Goal: Information Seeking & Learning: Check status

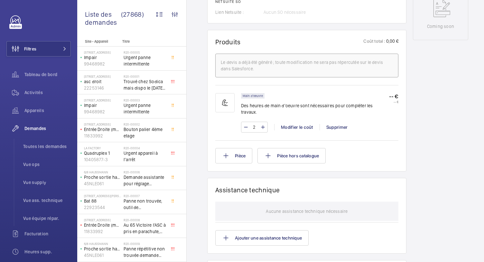
scroll to position [346, 0]
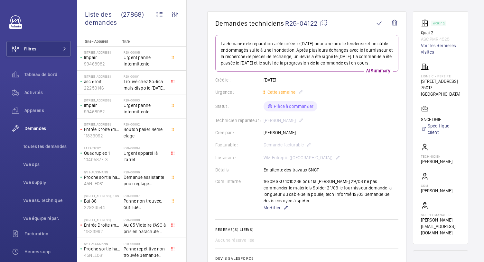
scroll to position [41, 0]
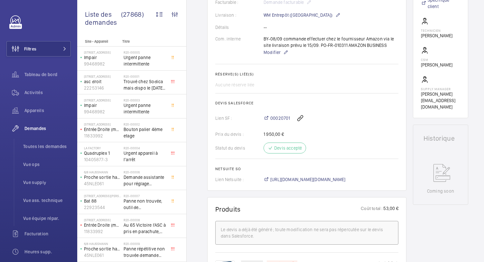
scroll to position [88, 0]
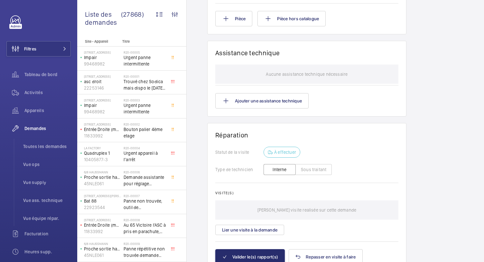
scroll to position [676, 0]
